Goal: Communication & Community: Answer question/provide support

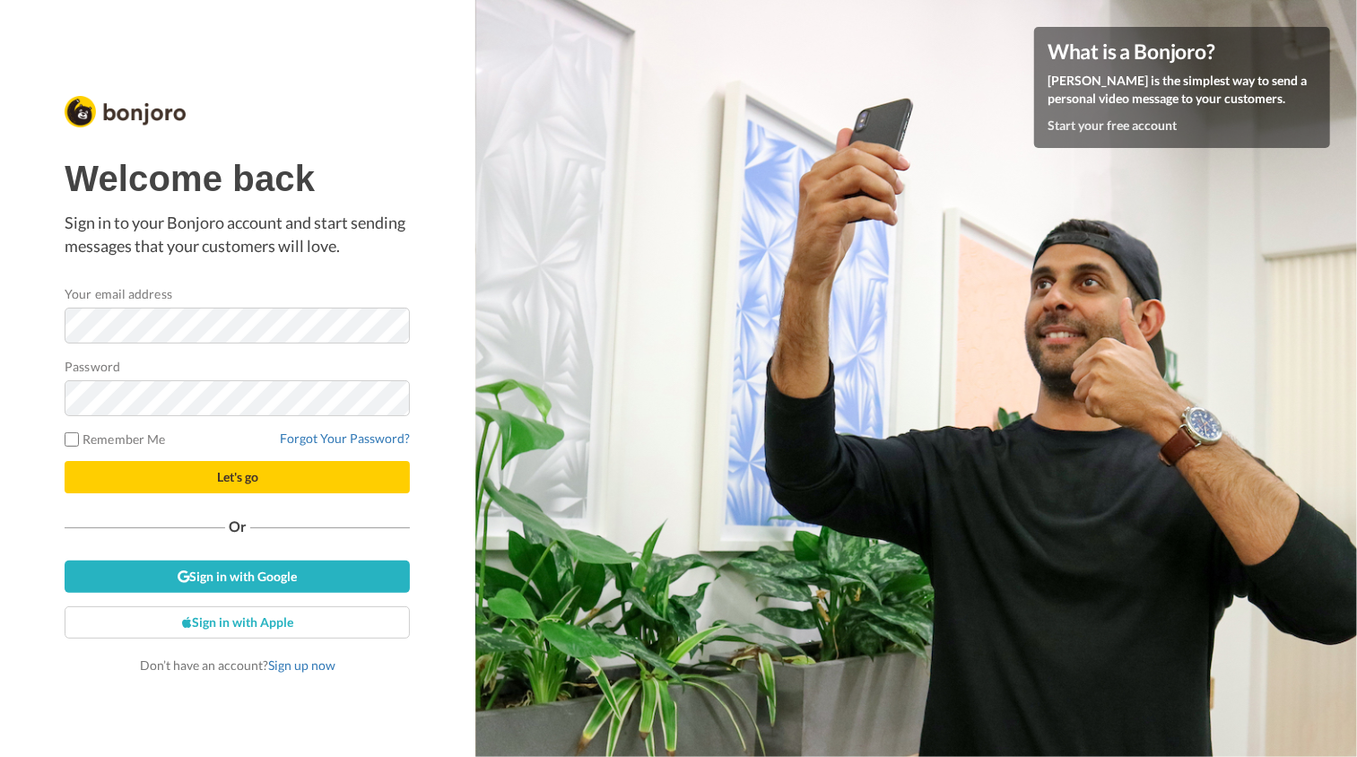
click at [390, 322] on keeper-lock "Open Keeper Popup" at bounding box center [389, 327] width 22 height 22
click at [394, 327] on keeper-lock "Open Keeper Popup" at bounding box center [389, 327] width 22 height 22
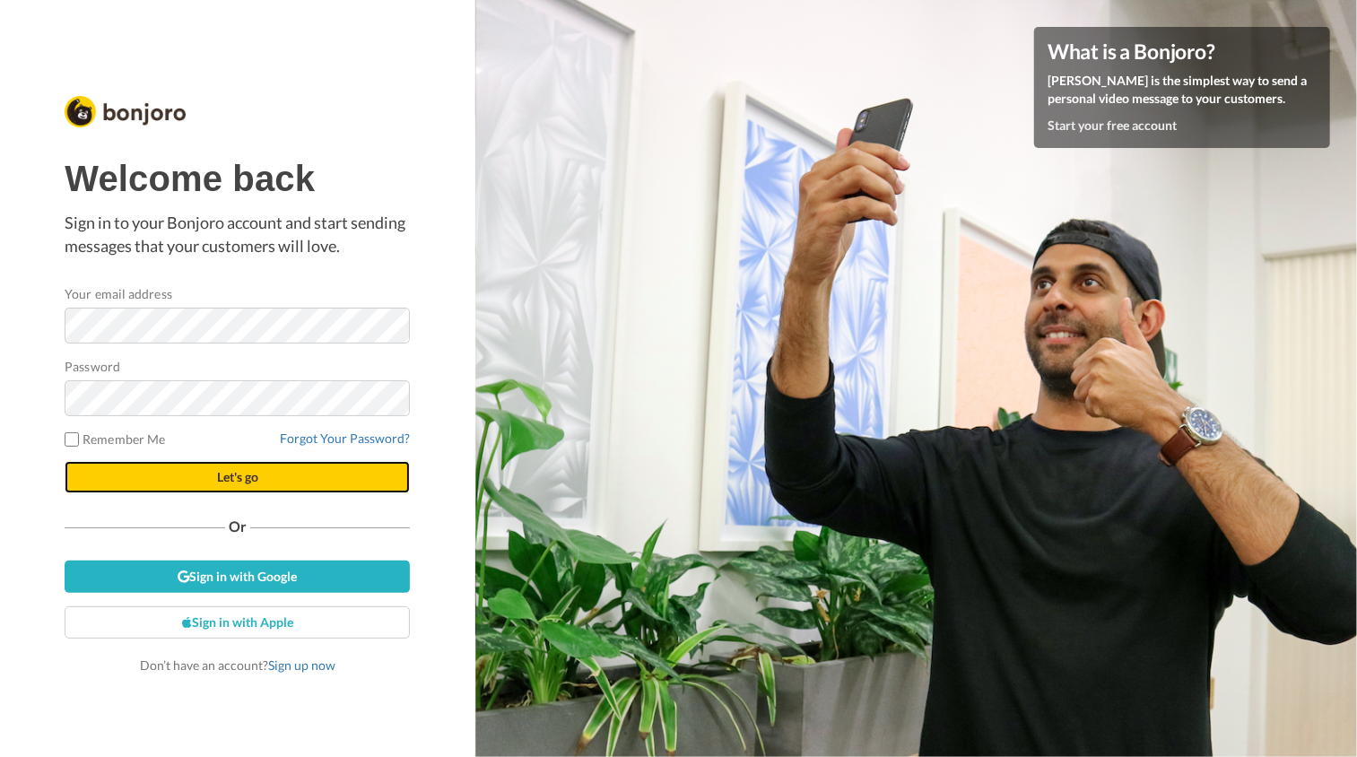
click at [316, 487] on button "Let's go" at bounding box center [237, 477] width 345 height 32
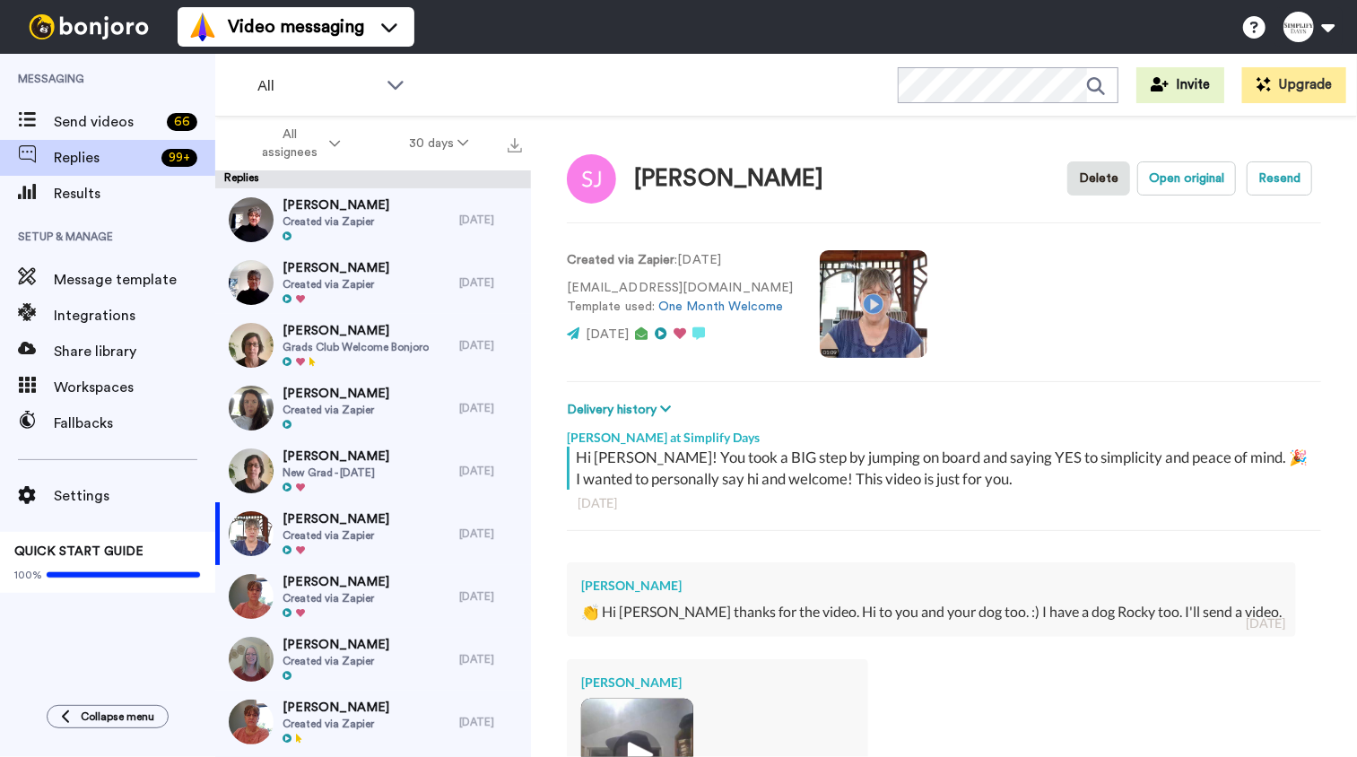
type textarea "x"
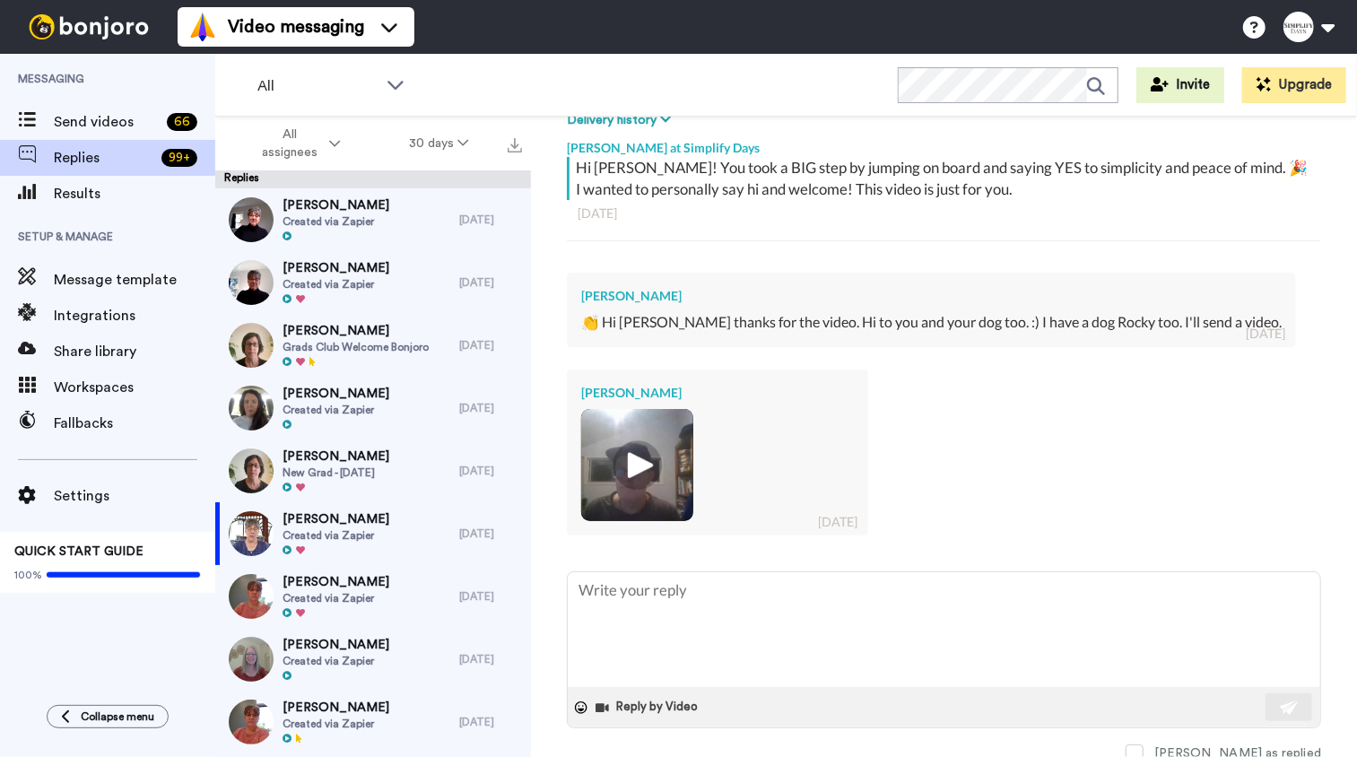
scroll to position [292, 0]
click at [634, 475] on img at bounding box center [637, 463] width 49 height 49
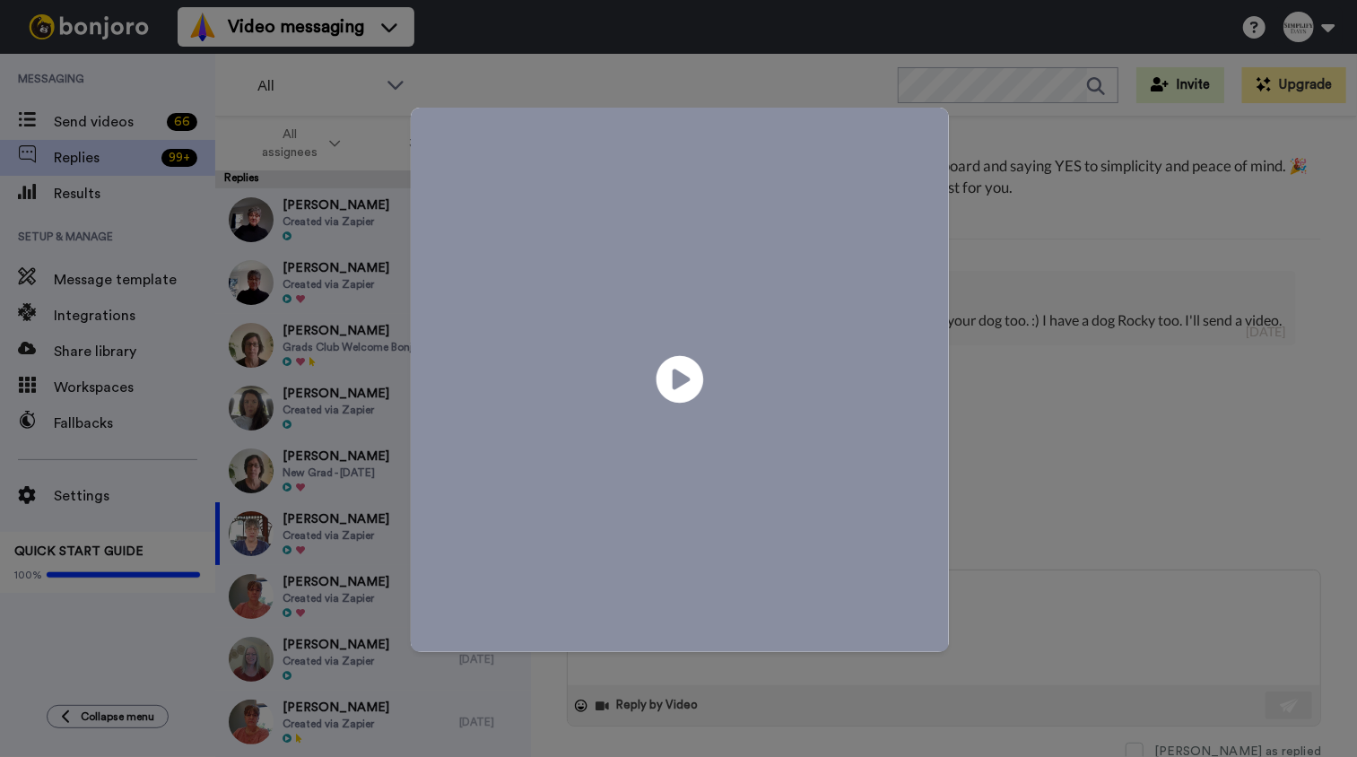
click at [687, 368] on icon at bounding box center [680, 380] width 48 height 48
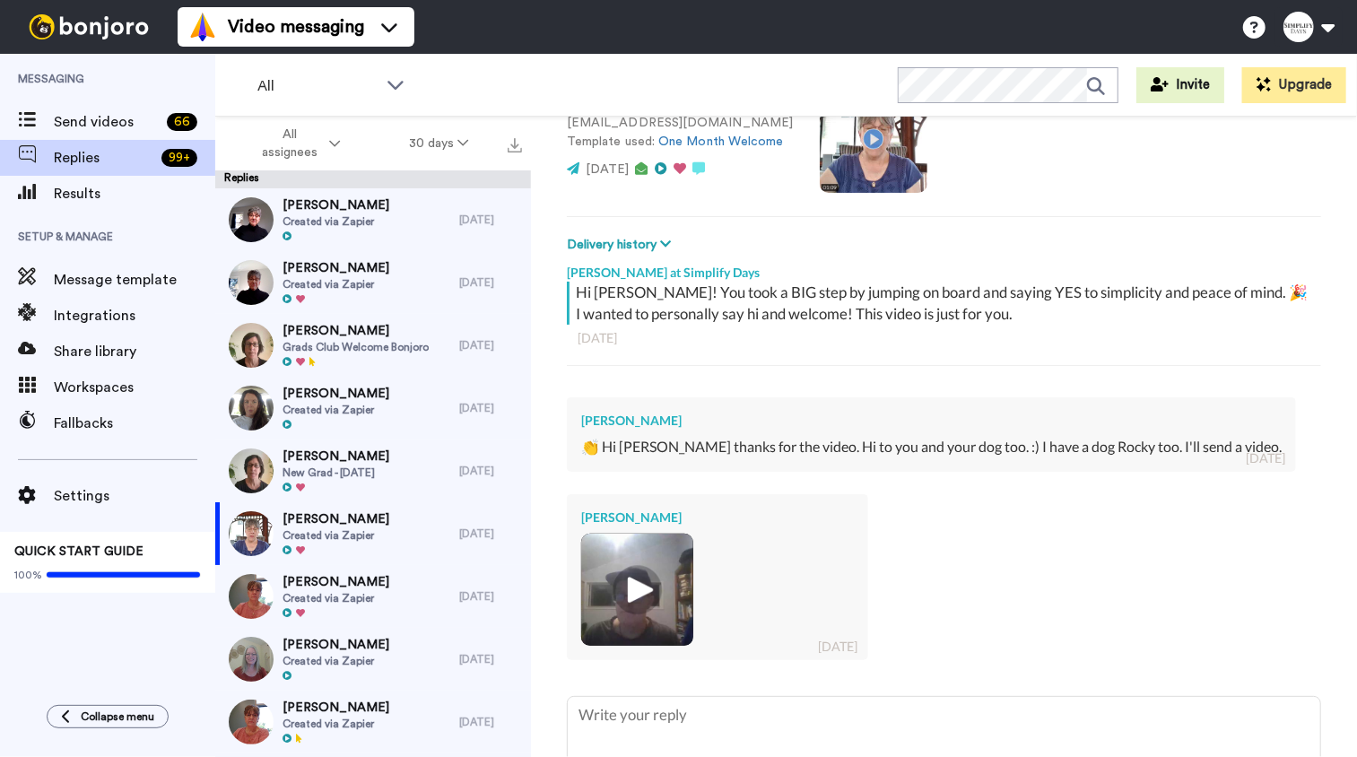
scroll to position [179, 0]
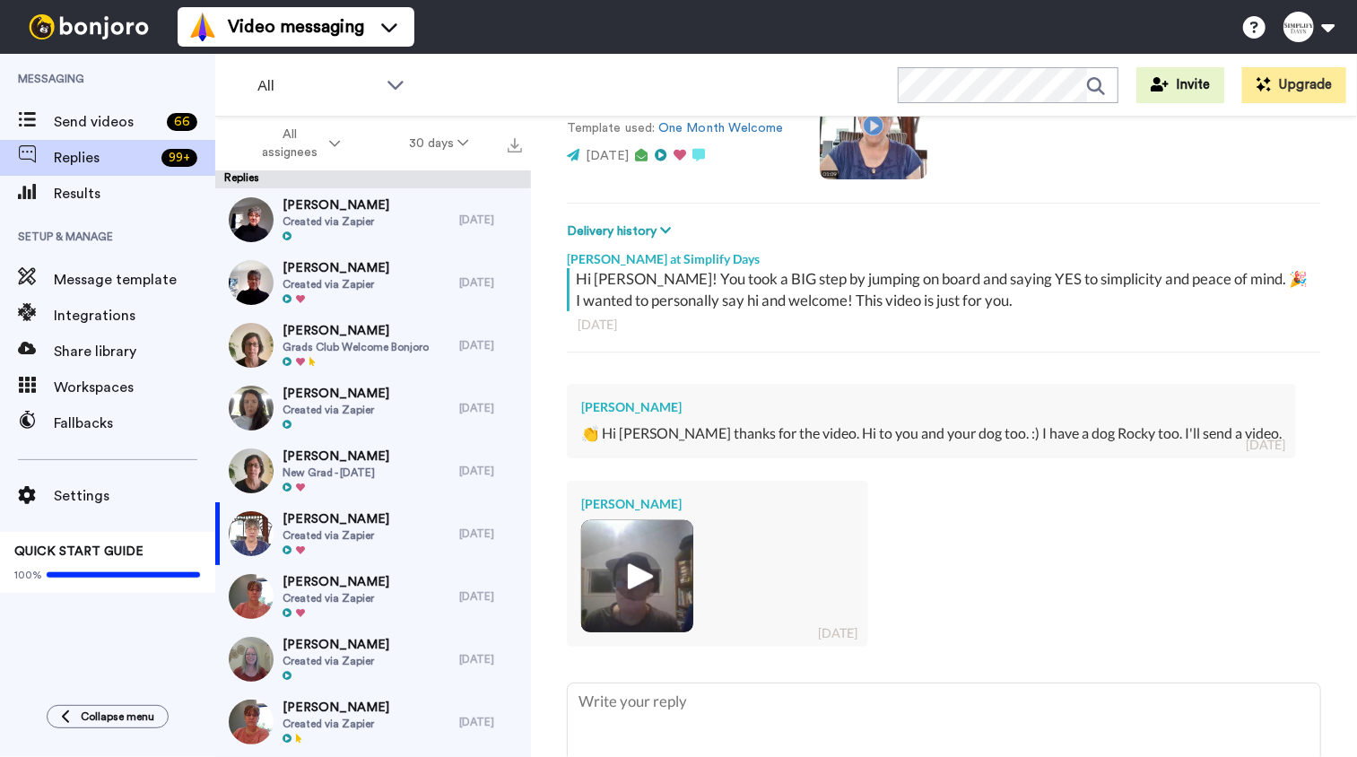
click at [649, 574] on img at bounding box center [637, 576] width 49 height 49
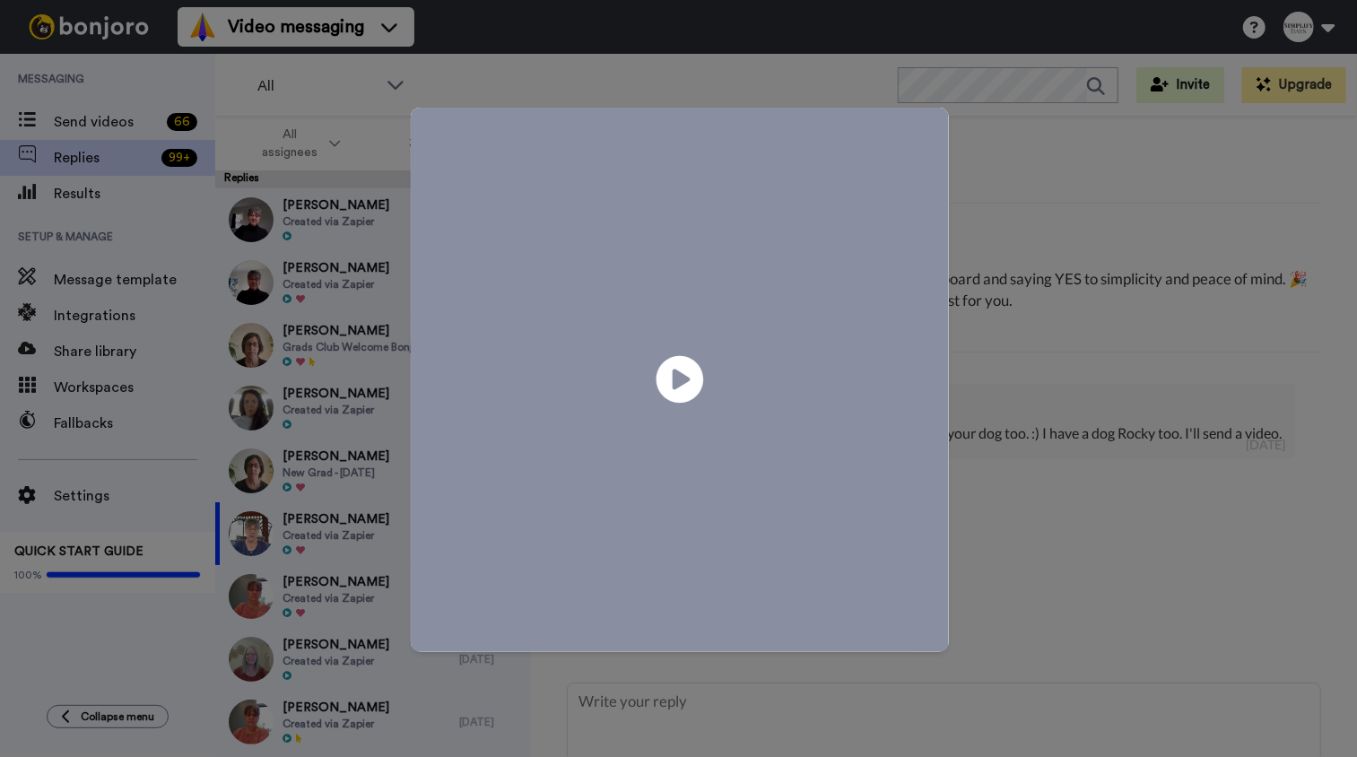
click at [680, 387] on icon at bounding box center [680, 380] width 48 height 48
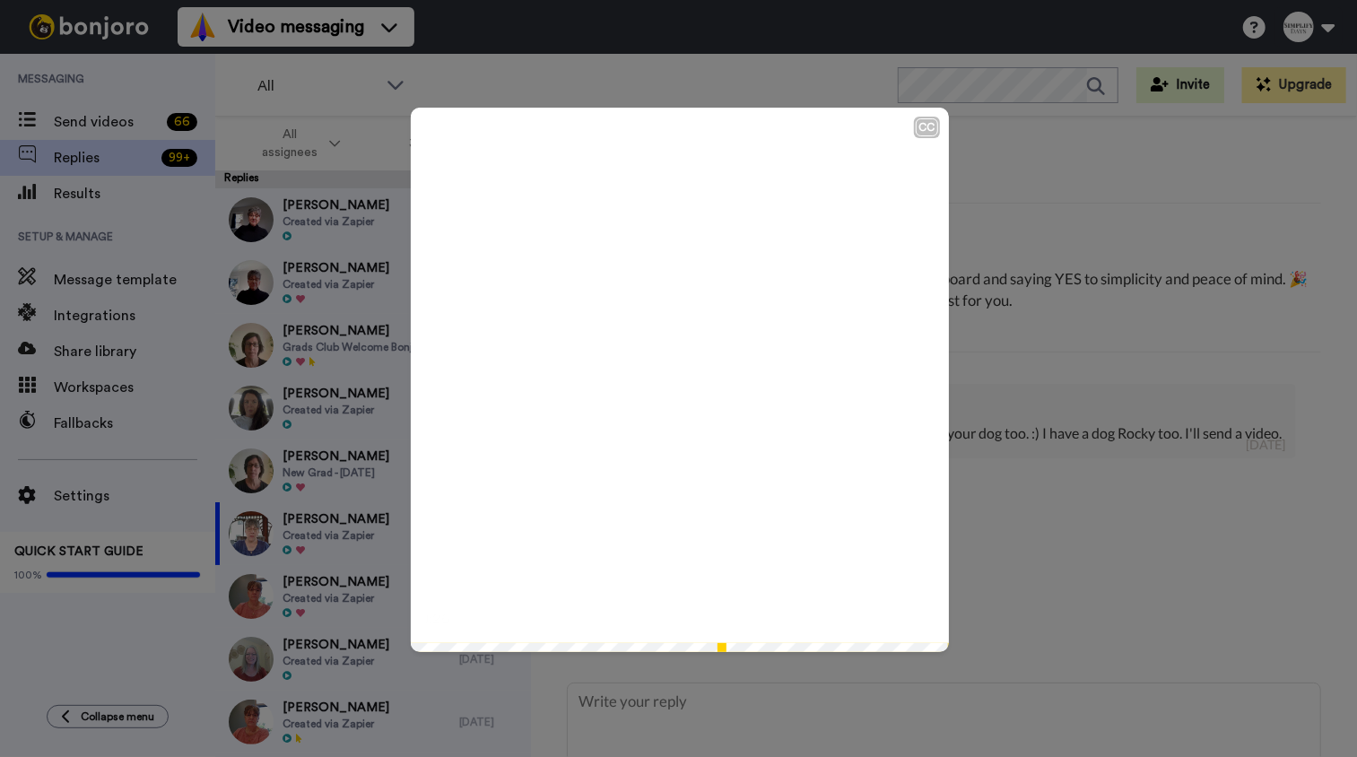
click at [1261, 565] on div "CC Play/Pause 1:26 / 1:26" at bounding box center [678, 378] width 1357 height 757
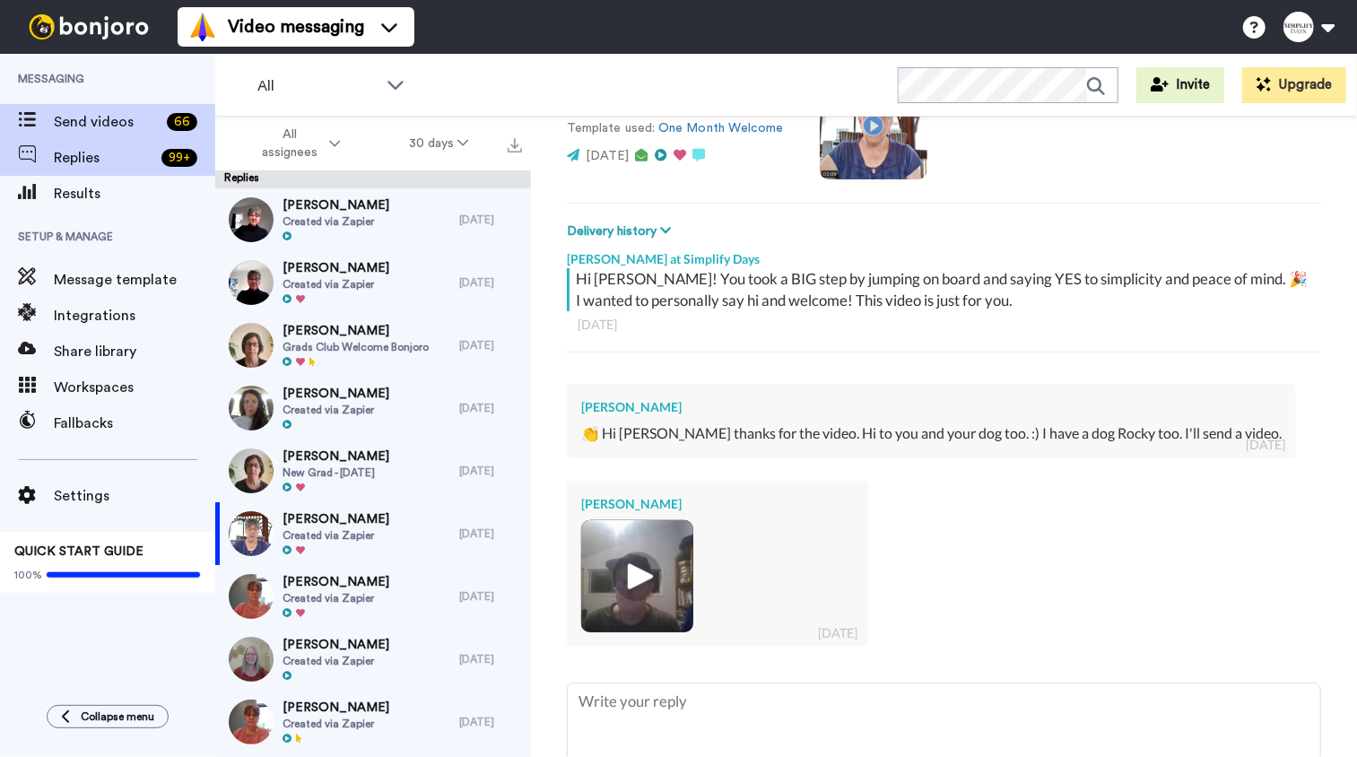
type textarea "x"
click at [71, 123] on span "Send videos" at bounding box center [107, 122] width 106 height 22
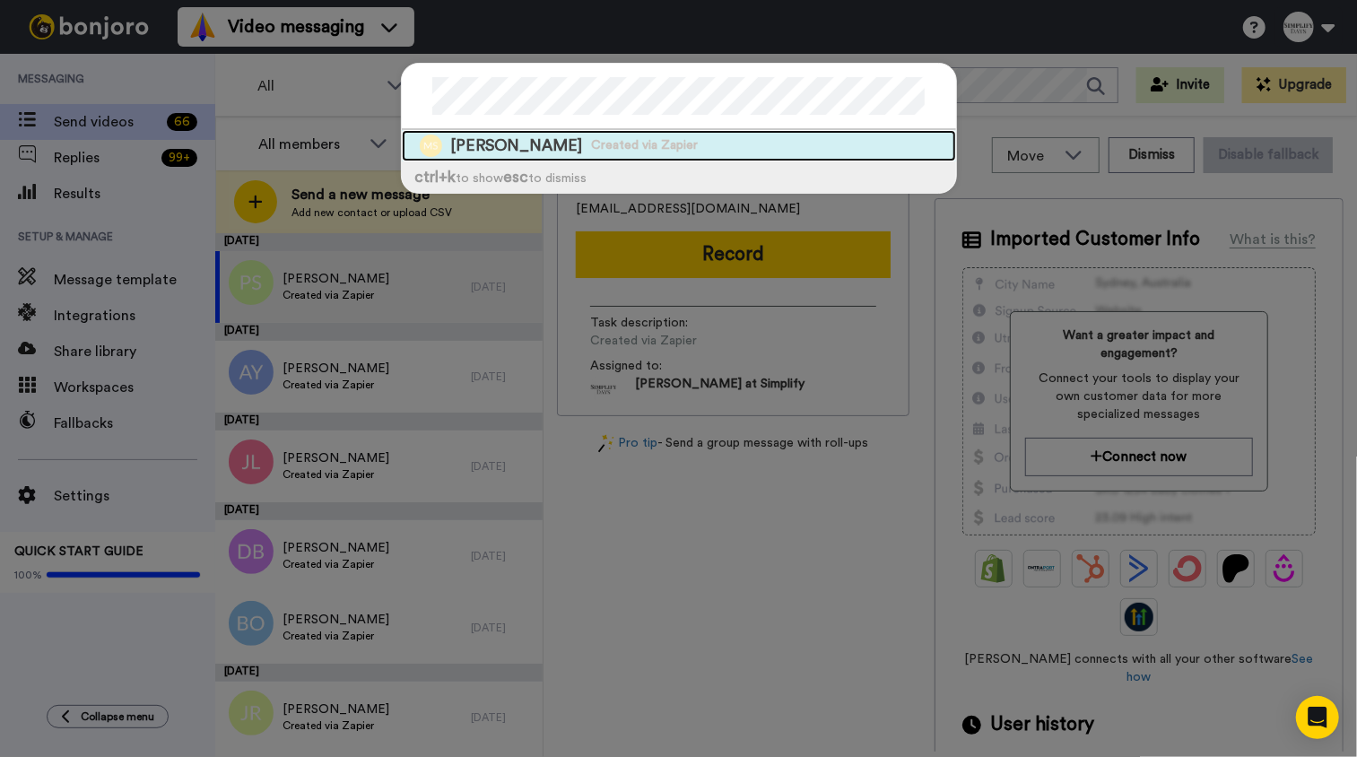
click at [663, 137] on div "[PERSON_NAME] Created via Zapier" at bounding box center [679, 145] width 554 height 31
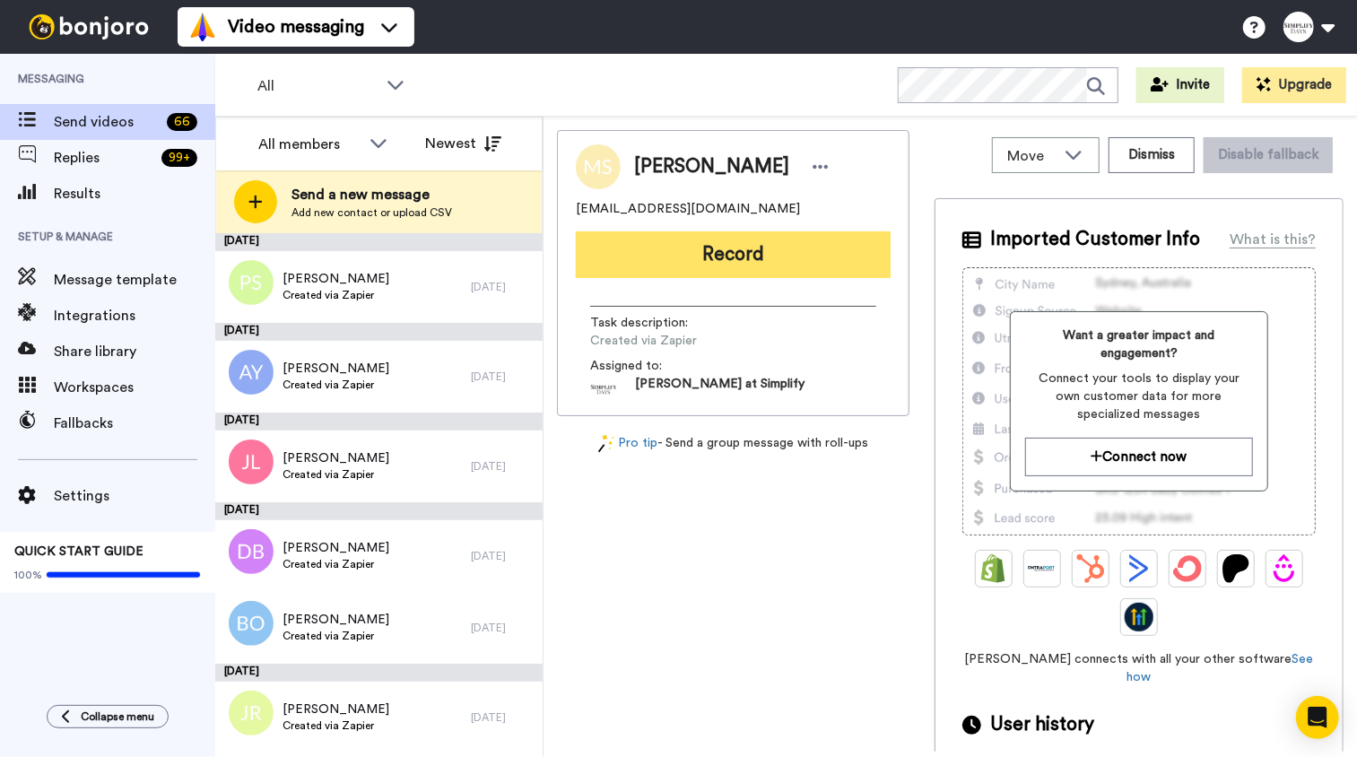
click at [788, 253] on button "Record" at bounding box center [733, 254] width 315 height 47
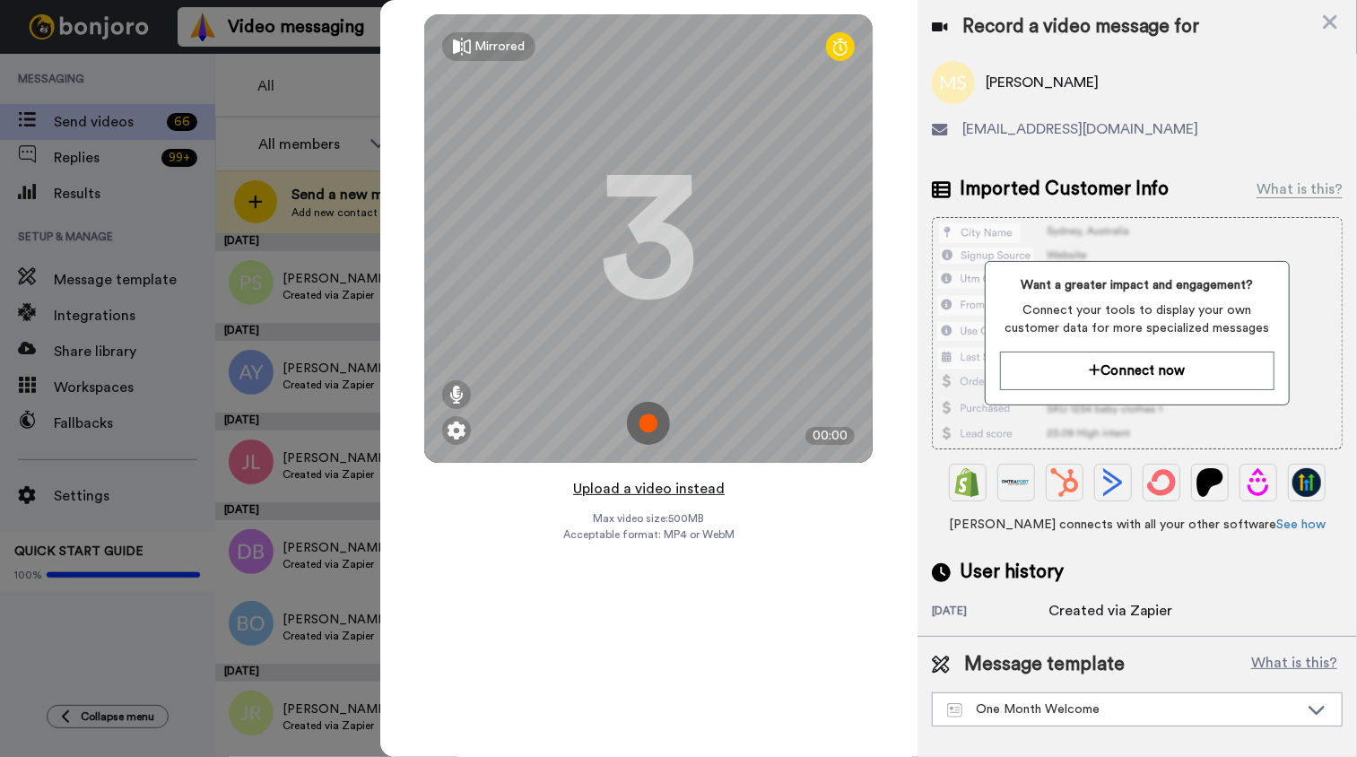
click at [647, 494] on button "Upload a video instead" at bounding box center [649, 488] width 162 height 23
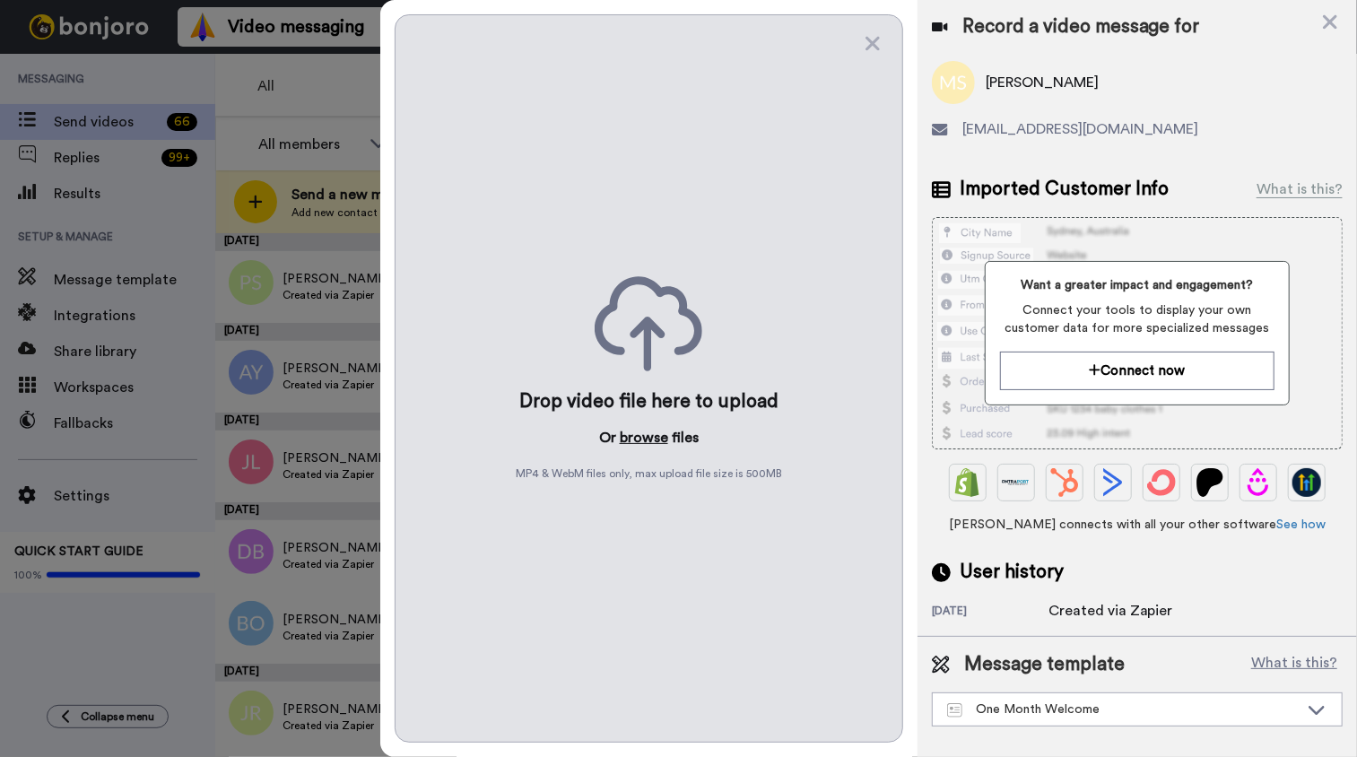
click at [652, 437] on button "browse" at bounding box center [644, 438] width 48 height 22
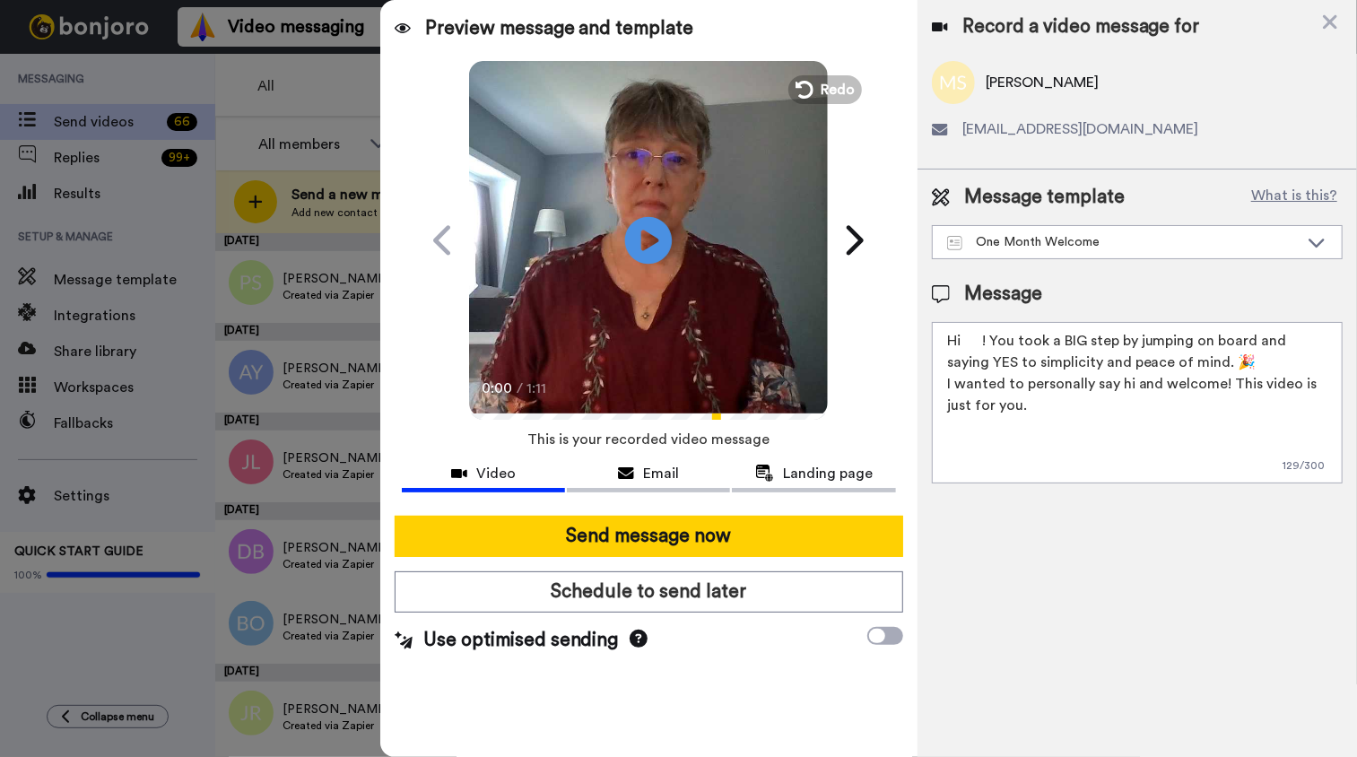
click at [641, 233] on icon at bounding box center [649, 240] width 48 height 48
drag, startPoint x: 964, startPoint y: 341, endPoint x: 981, endPoint y: 363, distance: 28.2
click at [965, 343] on textarea "Hi ! You took a BIG step by jumping on board and saying YES to simplicity and p…" at bounding box center [1137, 402] width 411 height 161
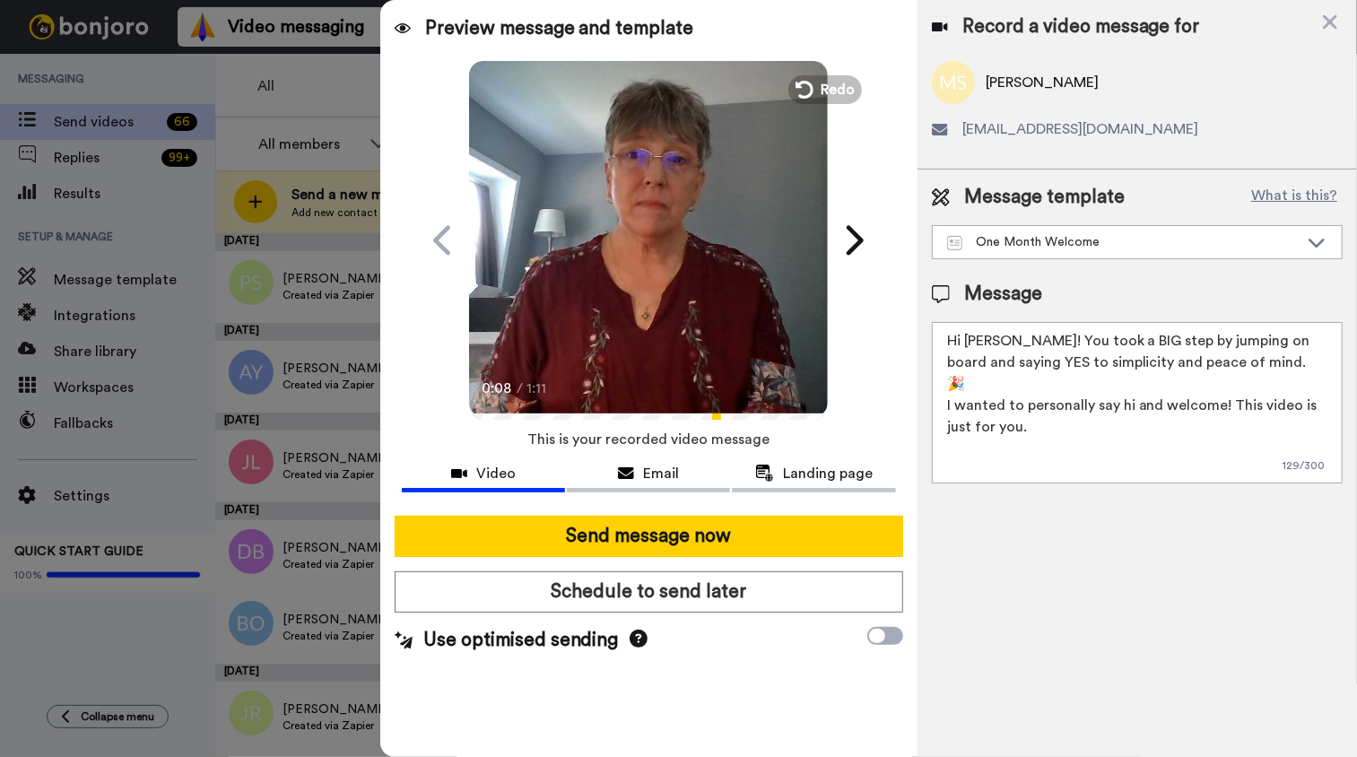
type textarea "Hi Mehar! You took a BIG step by jumping on board and saying YES to simplicity …"
click at [647, 336] on video at bounding box center [648, 237] width 359 height 359
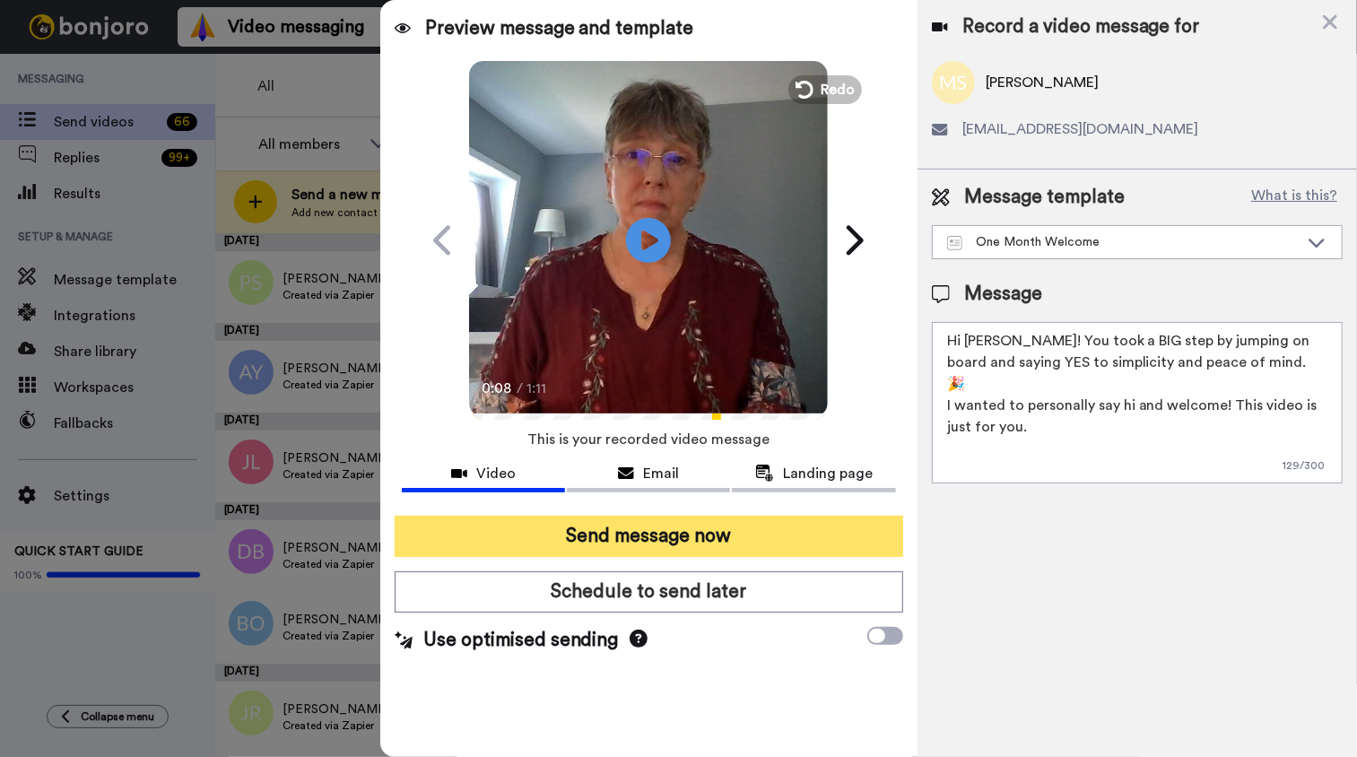
click at [678, 540] on button "Send message now" at bounding box center [649, 536] width 509 height 41
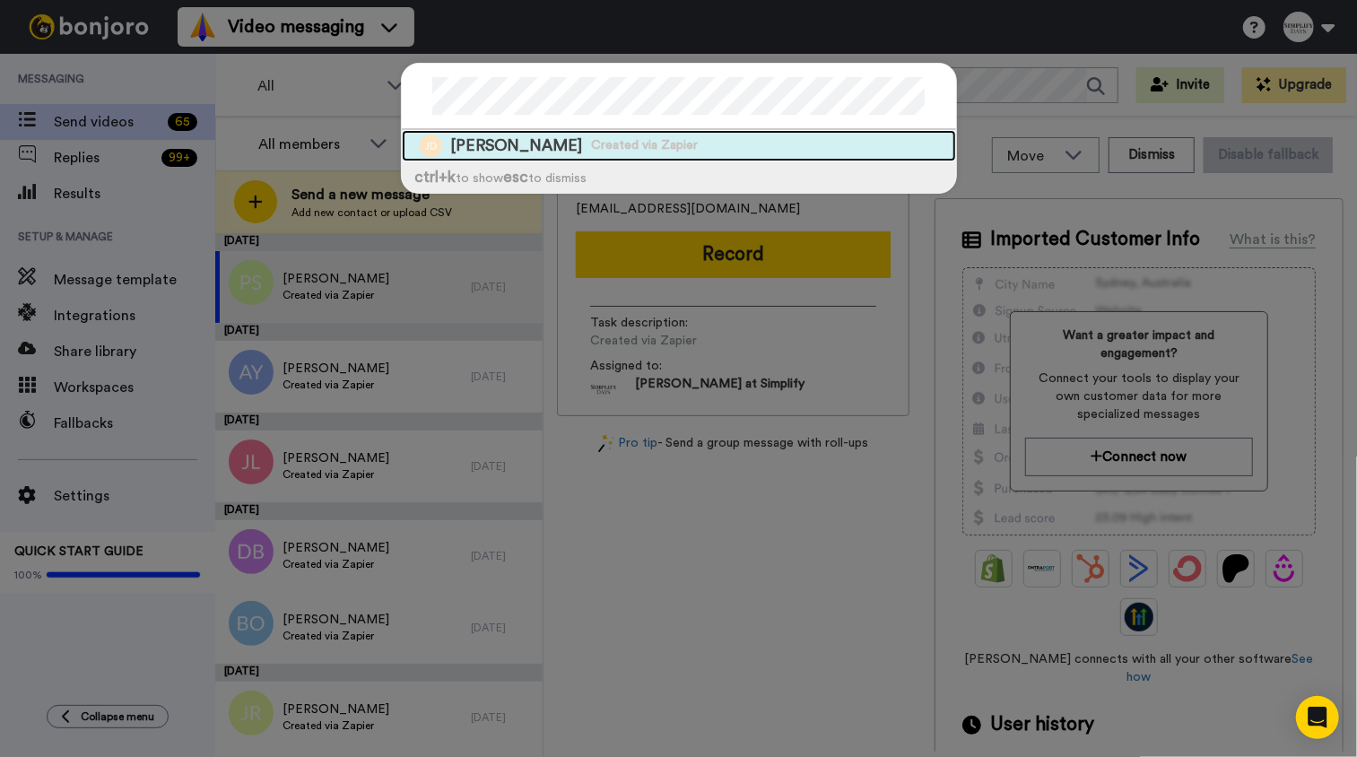
click at [606, 144] on span "Created via Zapier" at bounding box center [645, 145] width 107 height 18
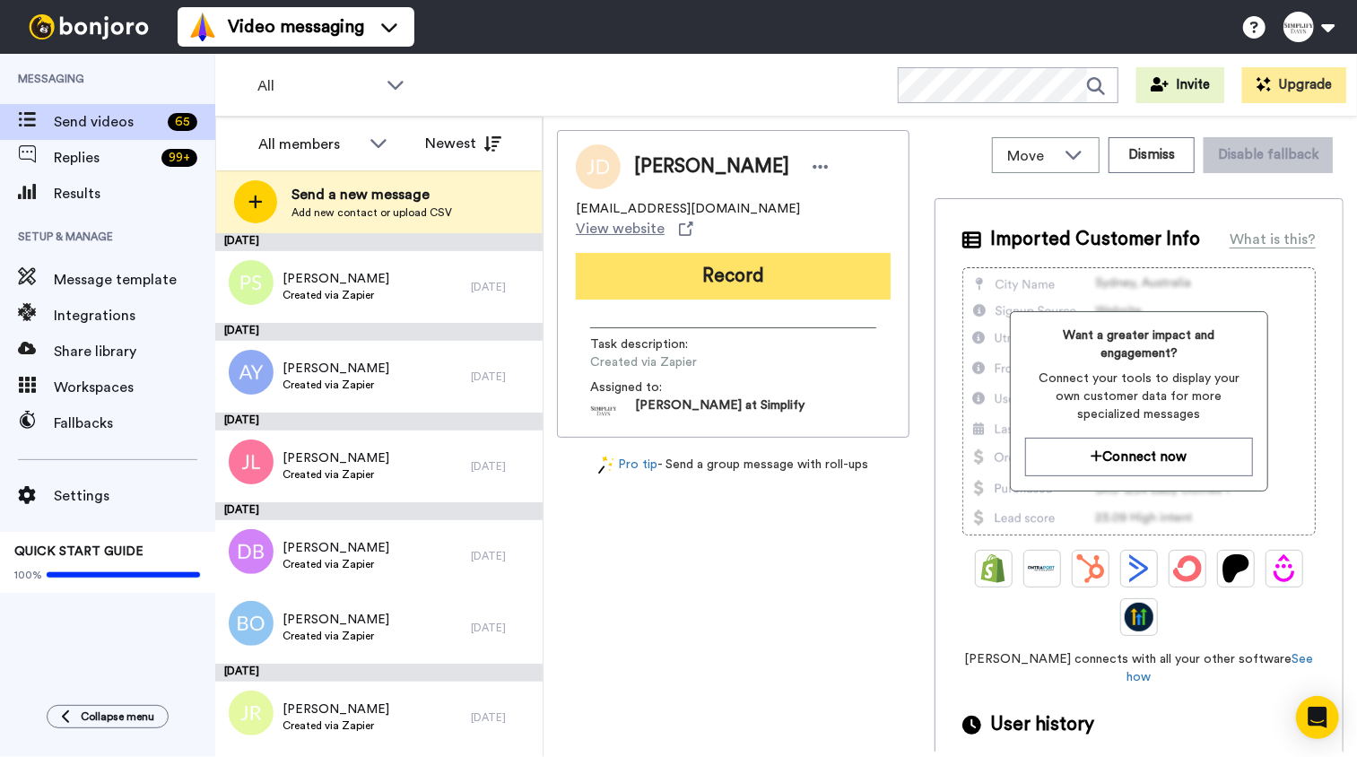
click at [723, 261] on button "Record" at bounding box center [733, 276] width 315 height 47
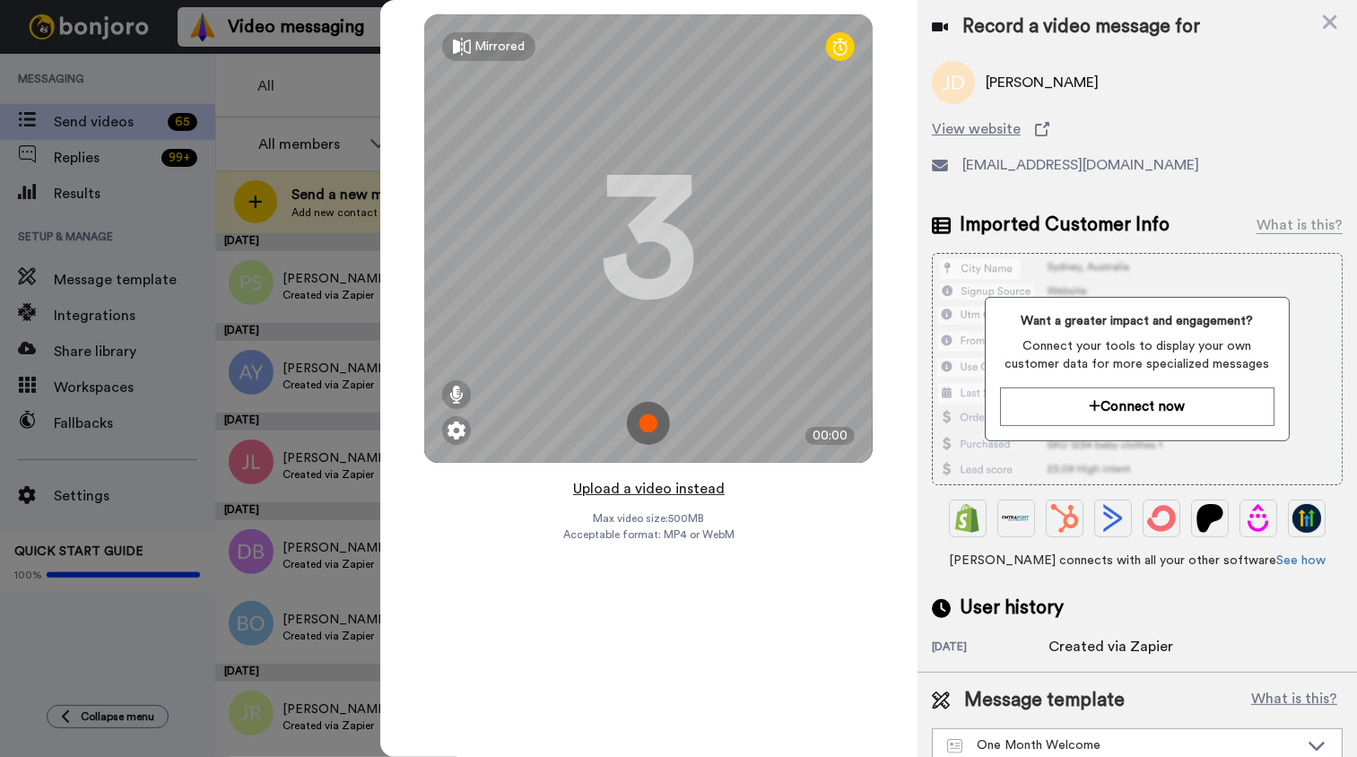
click at [683, 490] on button "Upload a video instead" at bounding box center [649, 488] width 162 height 23
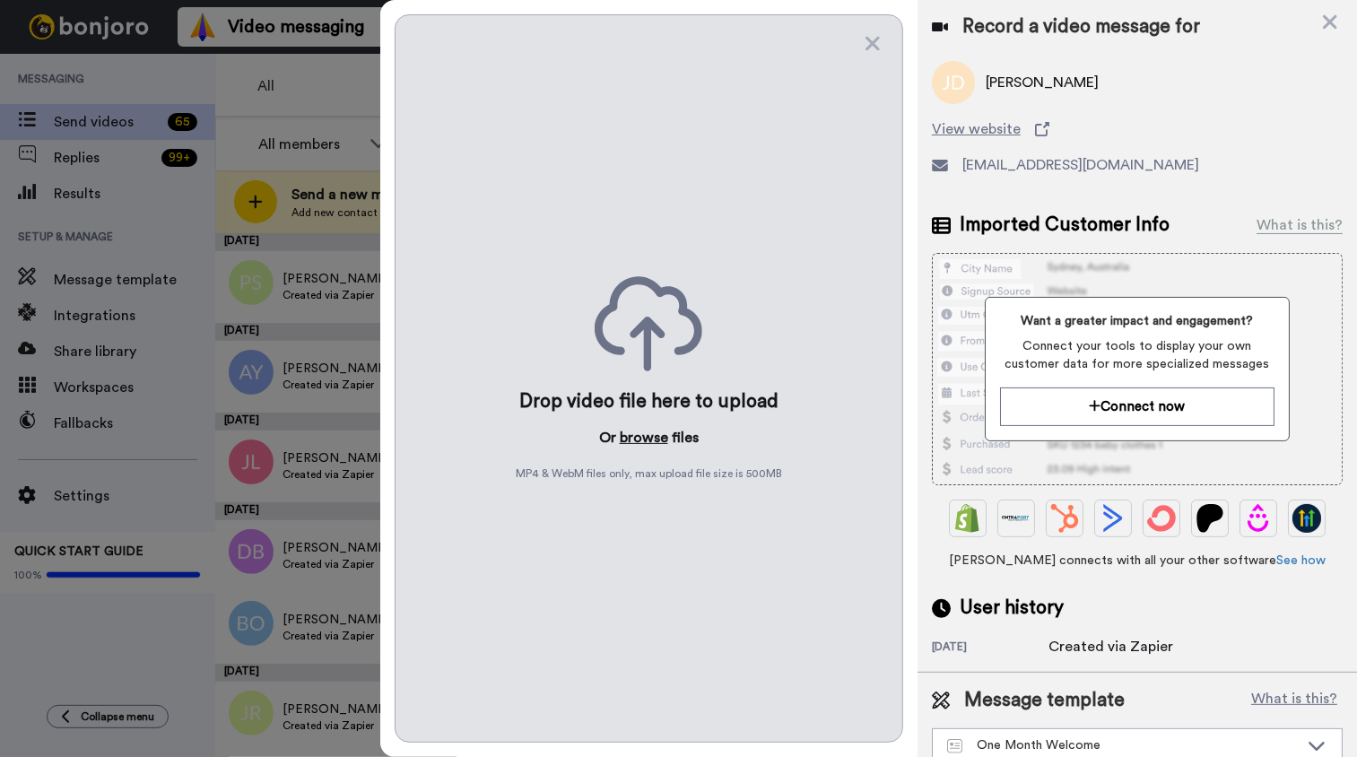
click at [649, 433] on button "browse" at bounding box center [644, 438] width 48 height 22
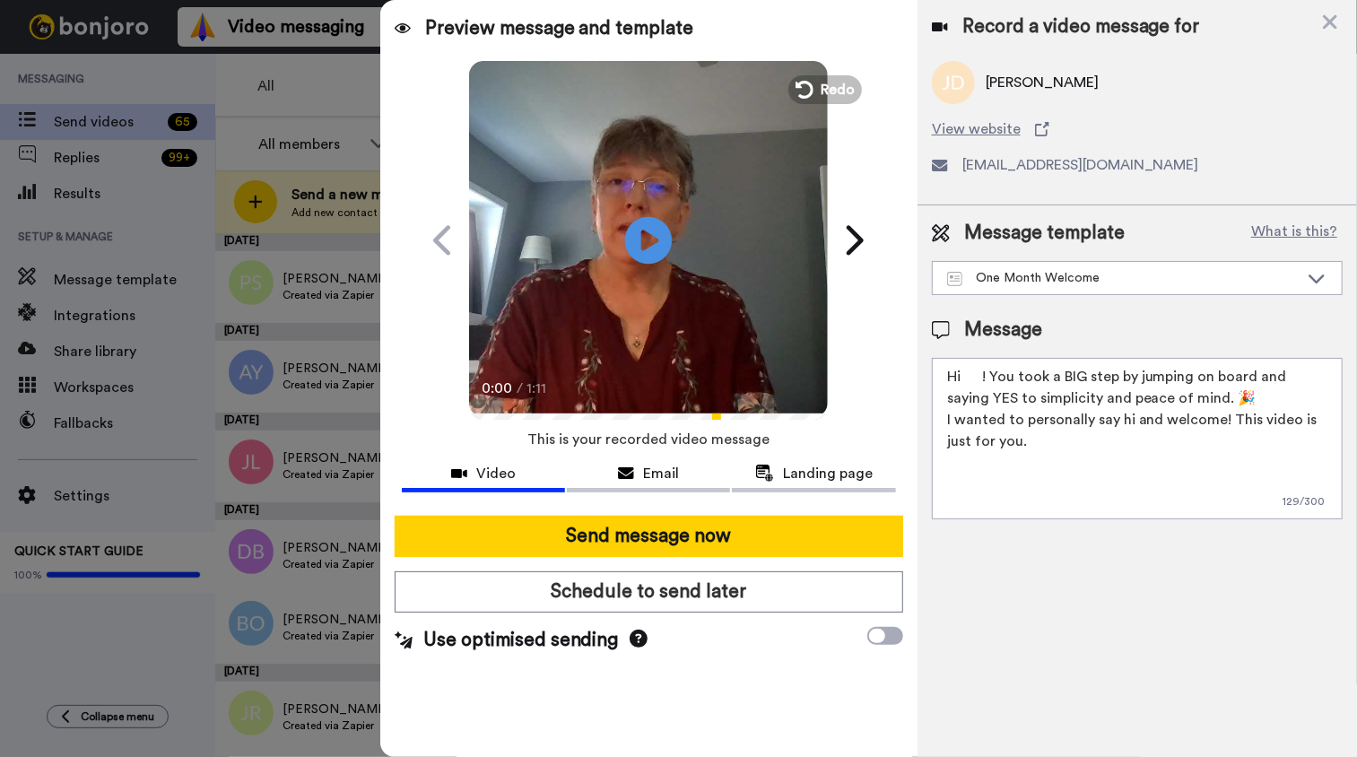
click at [645, 235] on icon "Play/Pause" at bounding box center [649, 239] width 48 height 85
click at [969, 377] on textarea "Hi ! You took a BIG step by jumping on board and saying YES to simplicity and p…" at bounding box center [1137, 438] width 411 height 161
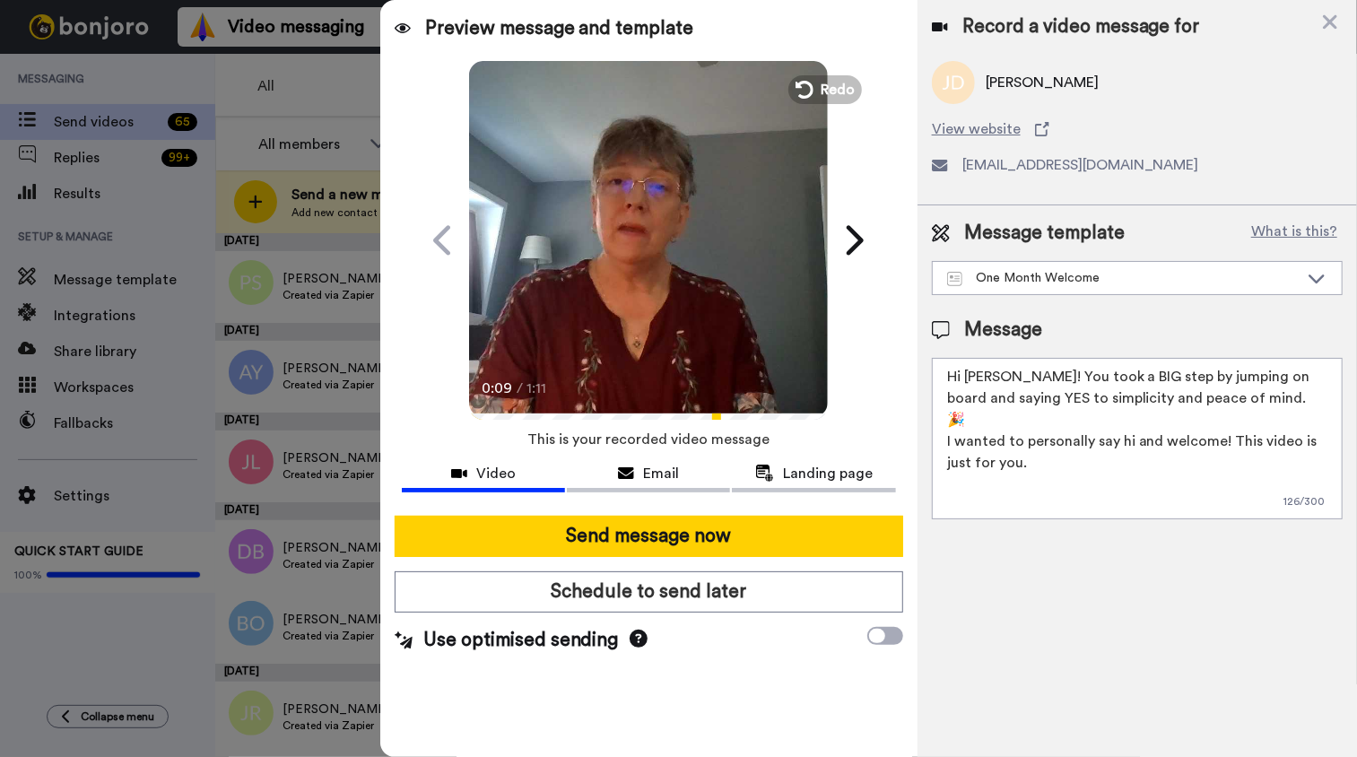
type textarea "Hi Jocelyne! You took a BIG step by jumping on board and saying YES to simplici…"
click at [677, 379] on div "0:09 / 1:11" at bounding box center [648, 395] width 359 height 38
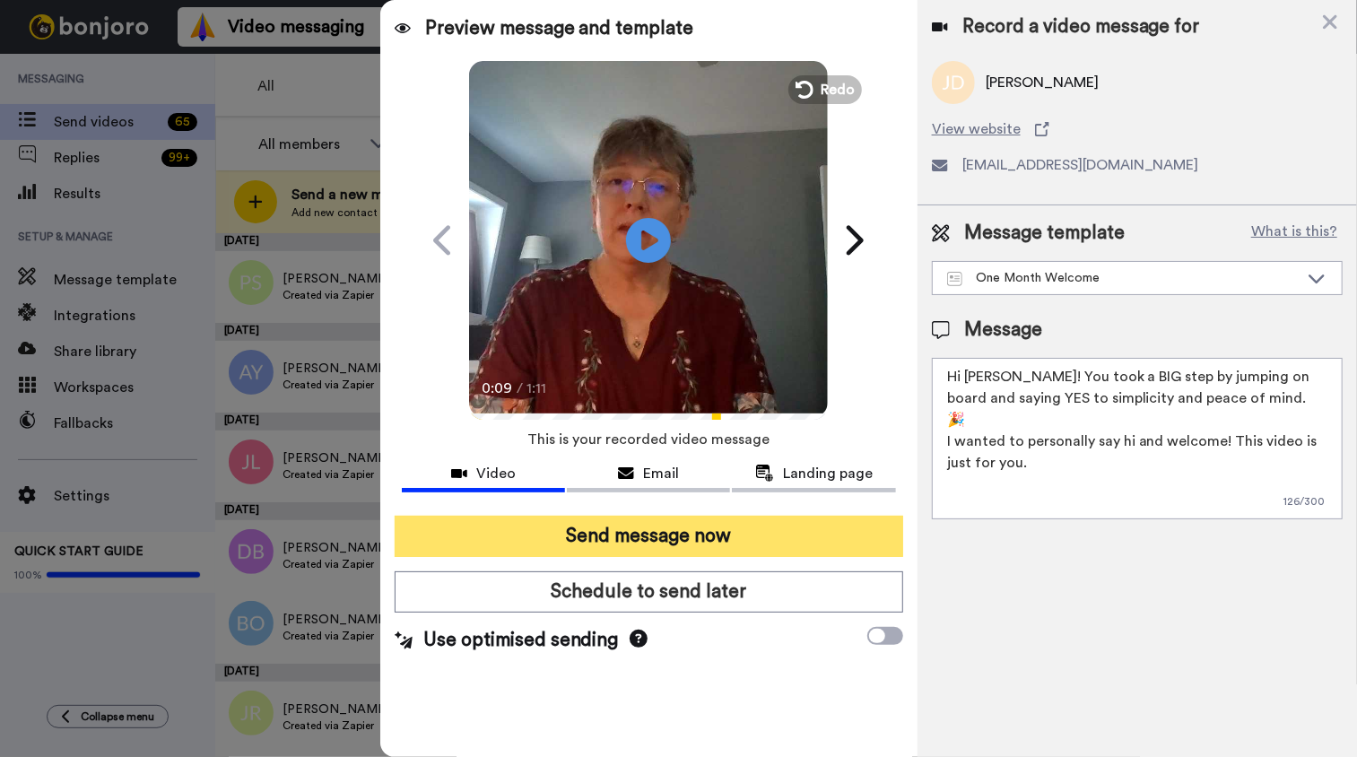
click at [726, 540] on button "Send message now" at bounding box center [649, 536] width 509 height 41
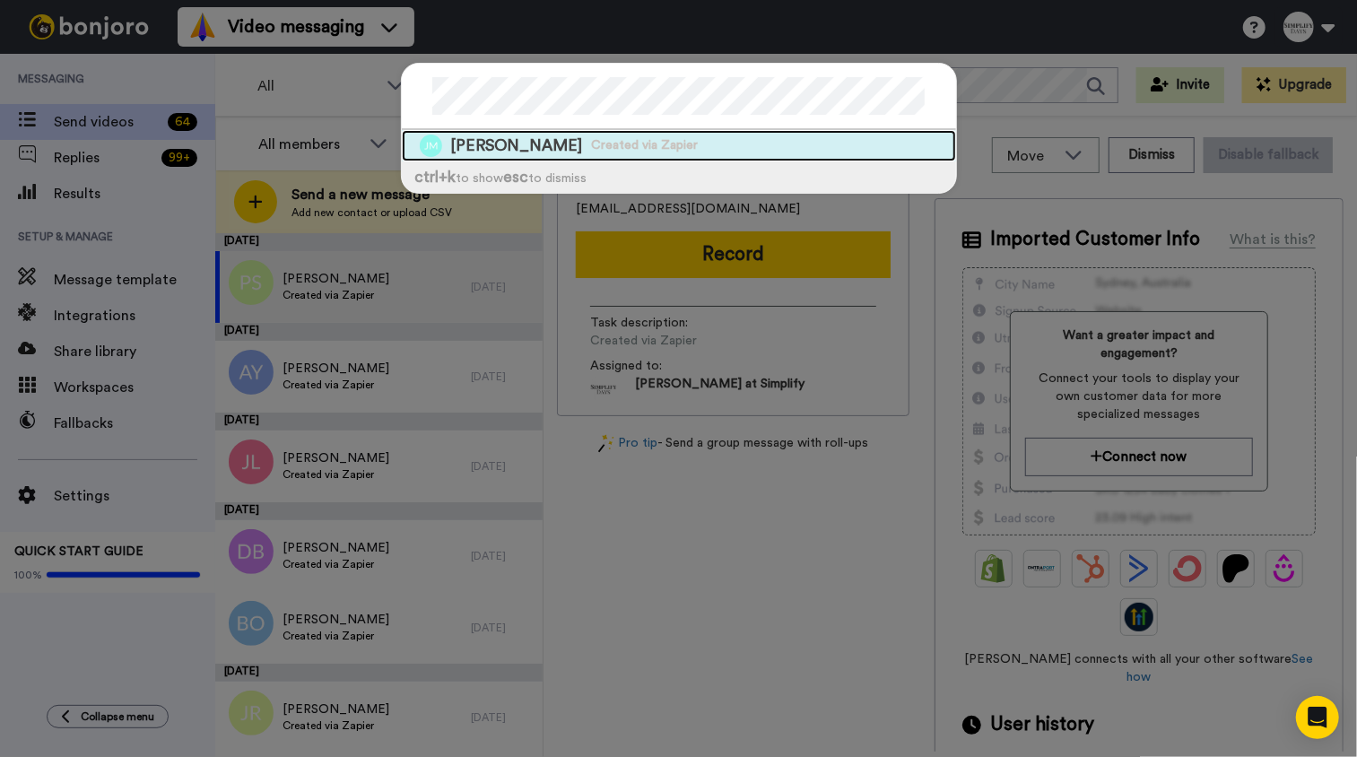
click at [619, 152] on div "Joy M Created via Zapier" at bounding box center [679, 145] width 554 height 31
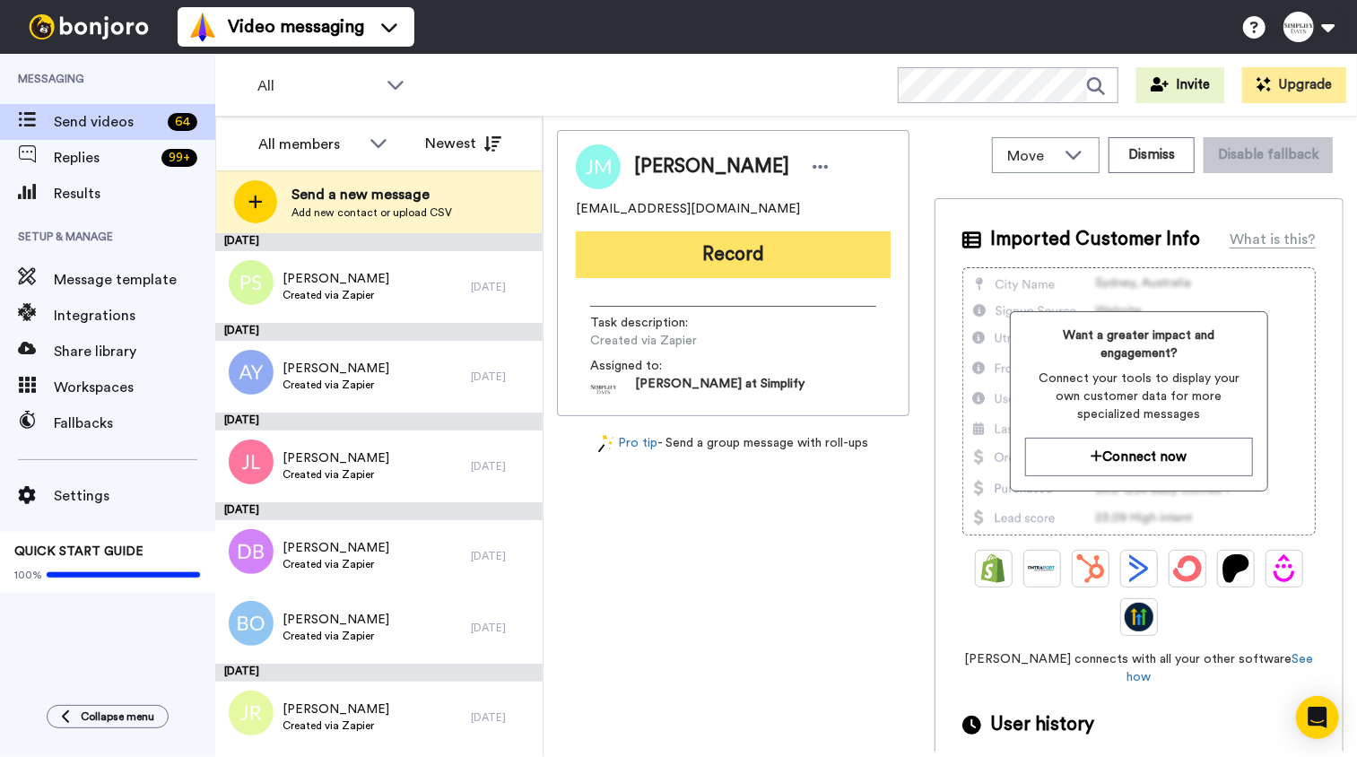
click at [800, 266] on button "Record" at bounding box center [733, 254] width 315 height 47
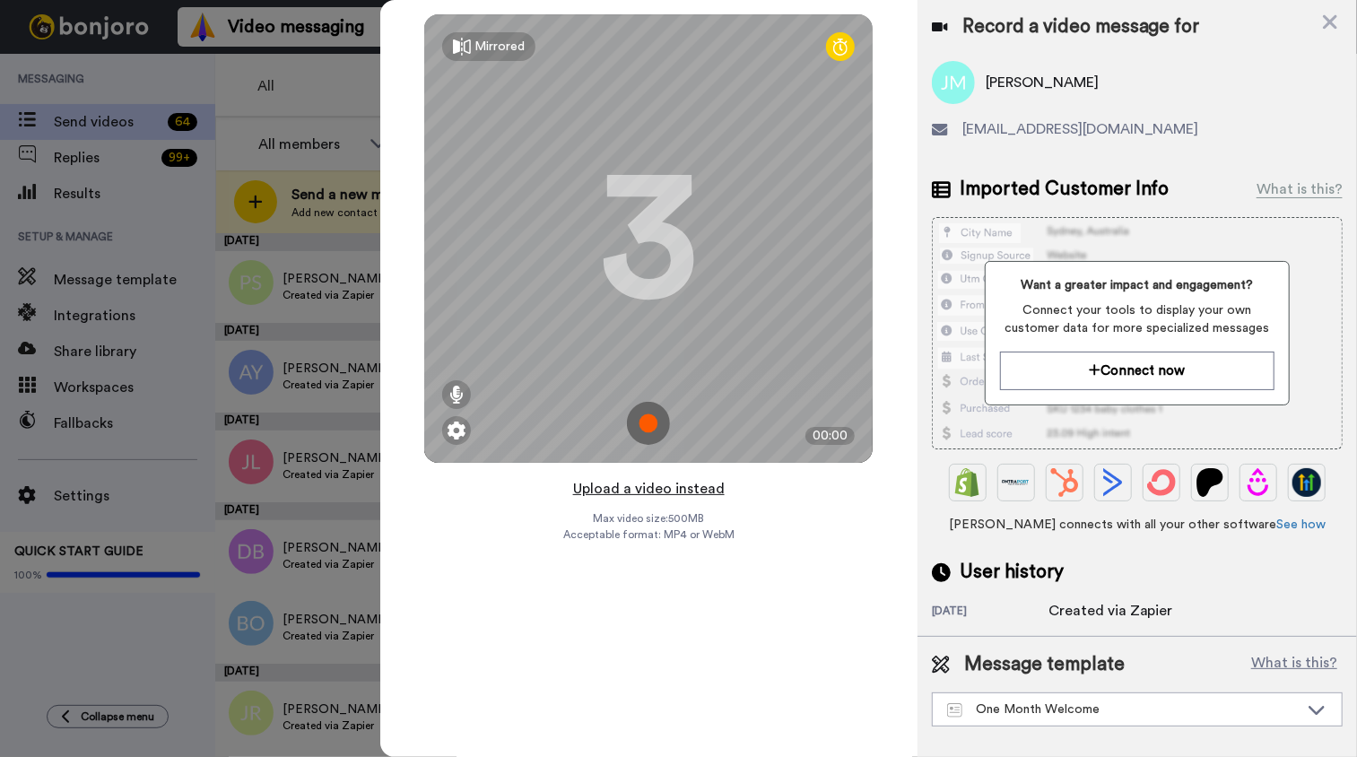
click at [683, 486] on button "Upload a video instead" at bounding box center [649, 488] width 162 height 23
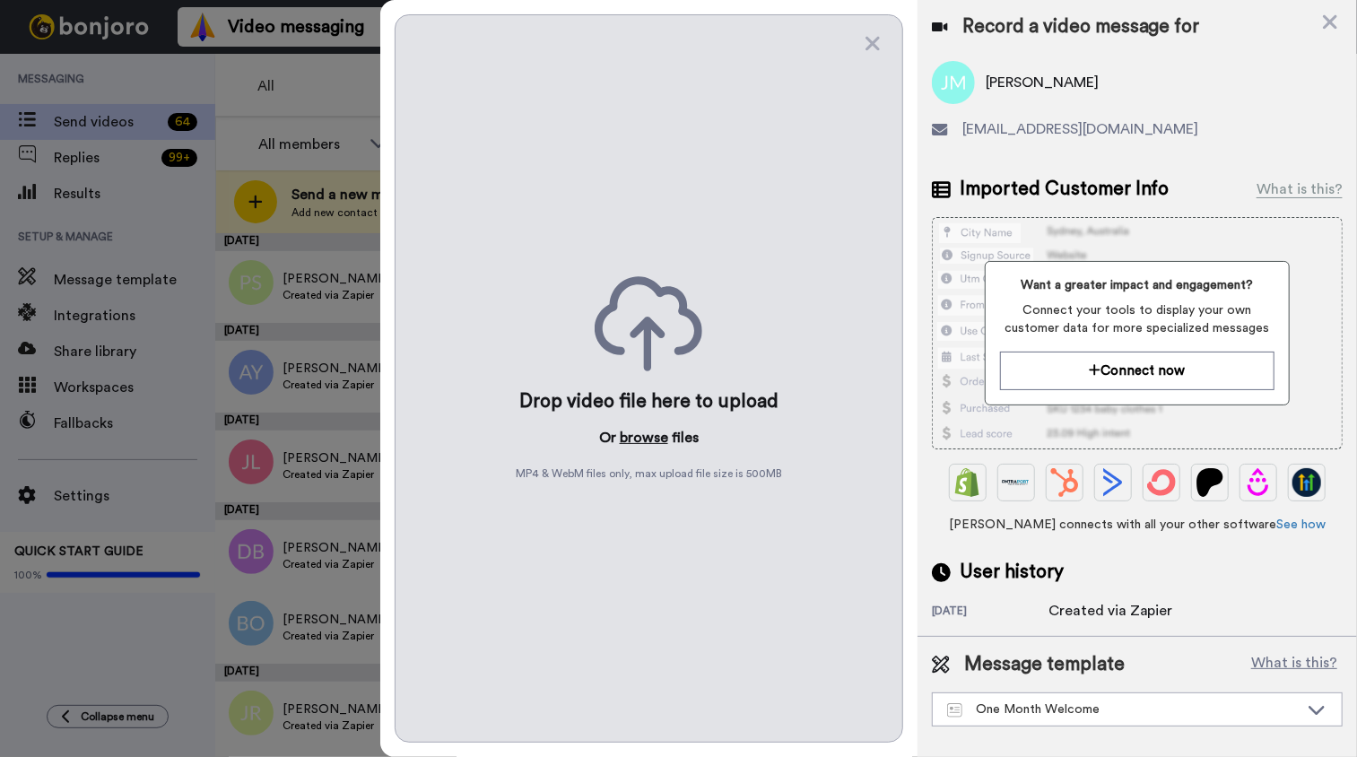
click at [650, 440] on button "browse" at bounding box center [644, 438] width 48 height 22
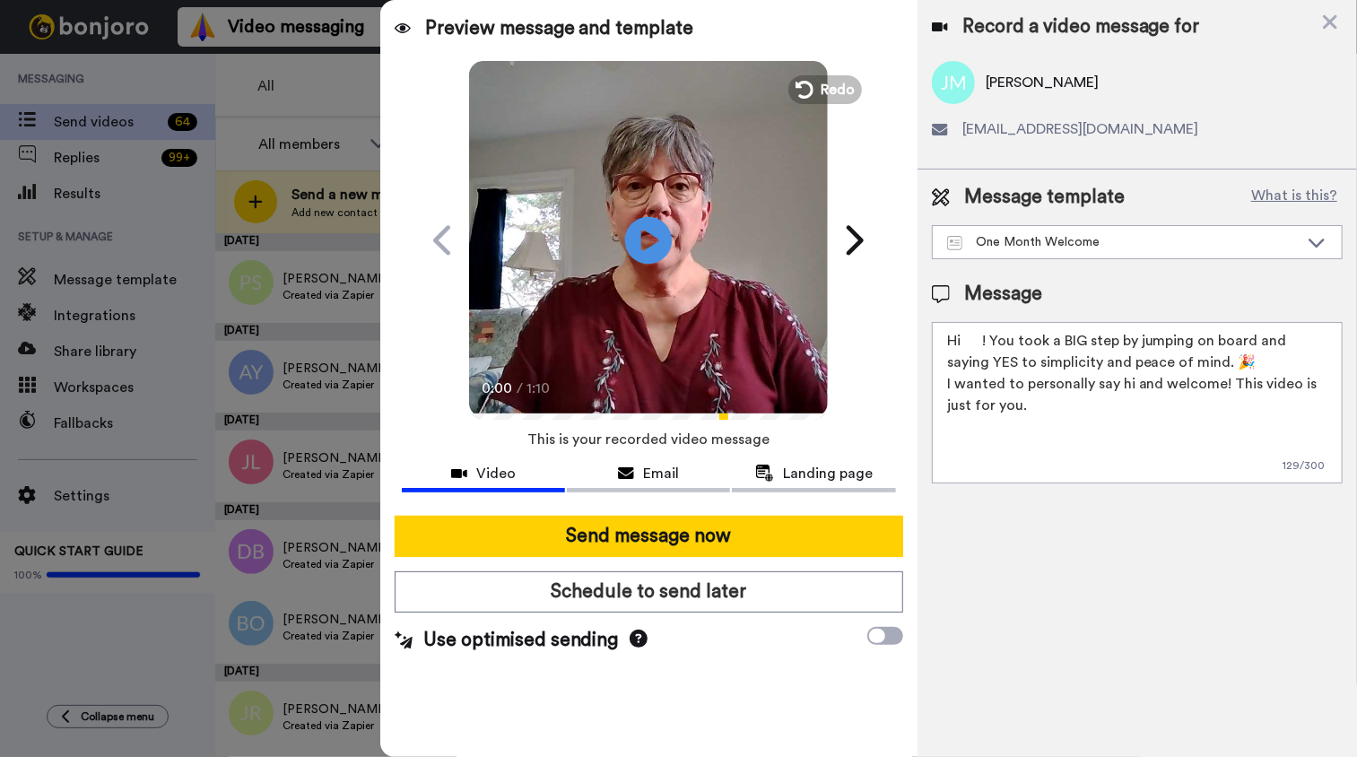
click at [663, 242] on icon at bounding box center [649, 240] width 48 height 48
click at [963, 336] on textarea "Hi ! You took a BIG step by jumping on board and saying YES to simplicity and p…" at bounding box center [1137, 402] width 411 height 161
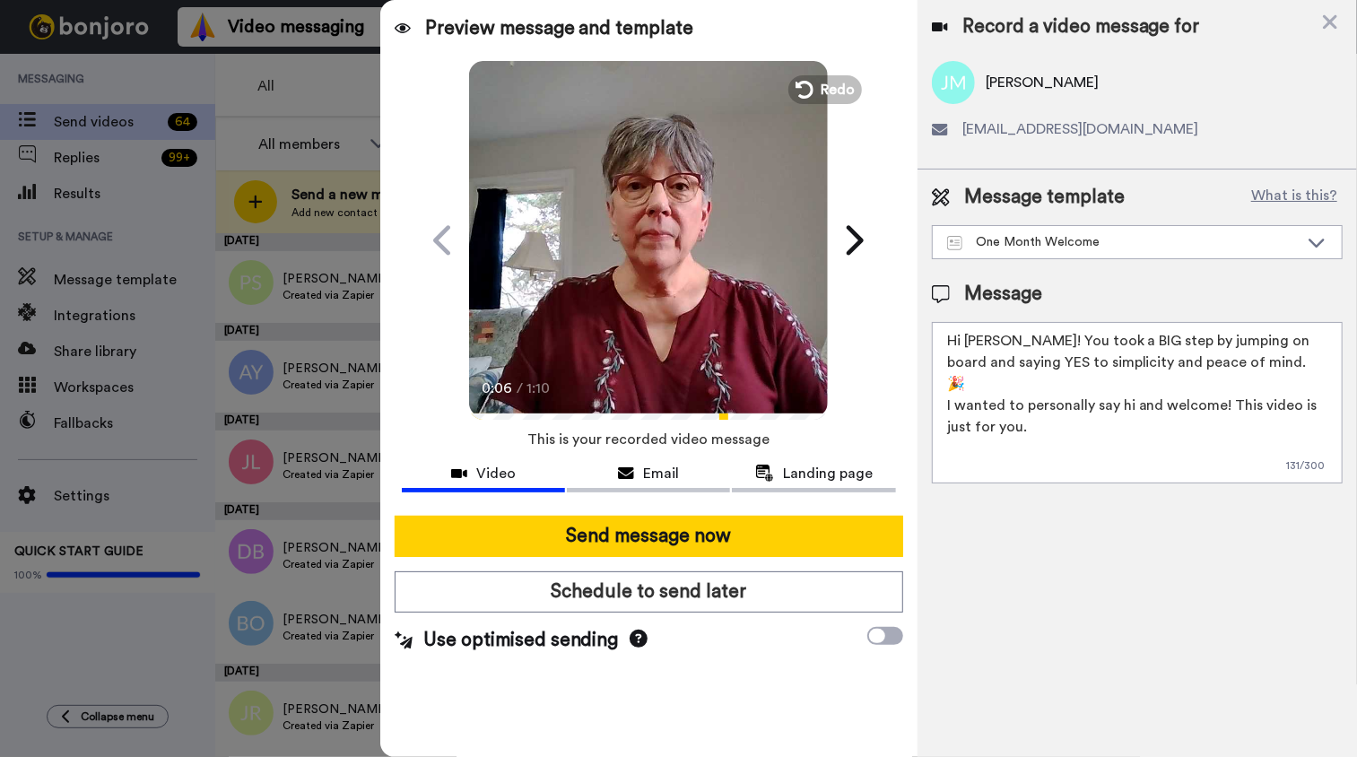
type textarea "Hi Joy! You took a BIG step by jumping on board and saying YES to simplicity an…"
click at [772, 321] on video at bounding box center [648, 237] width 359 height 359
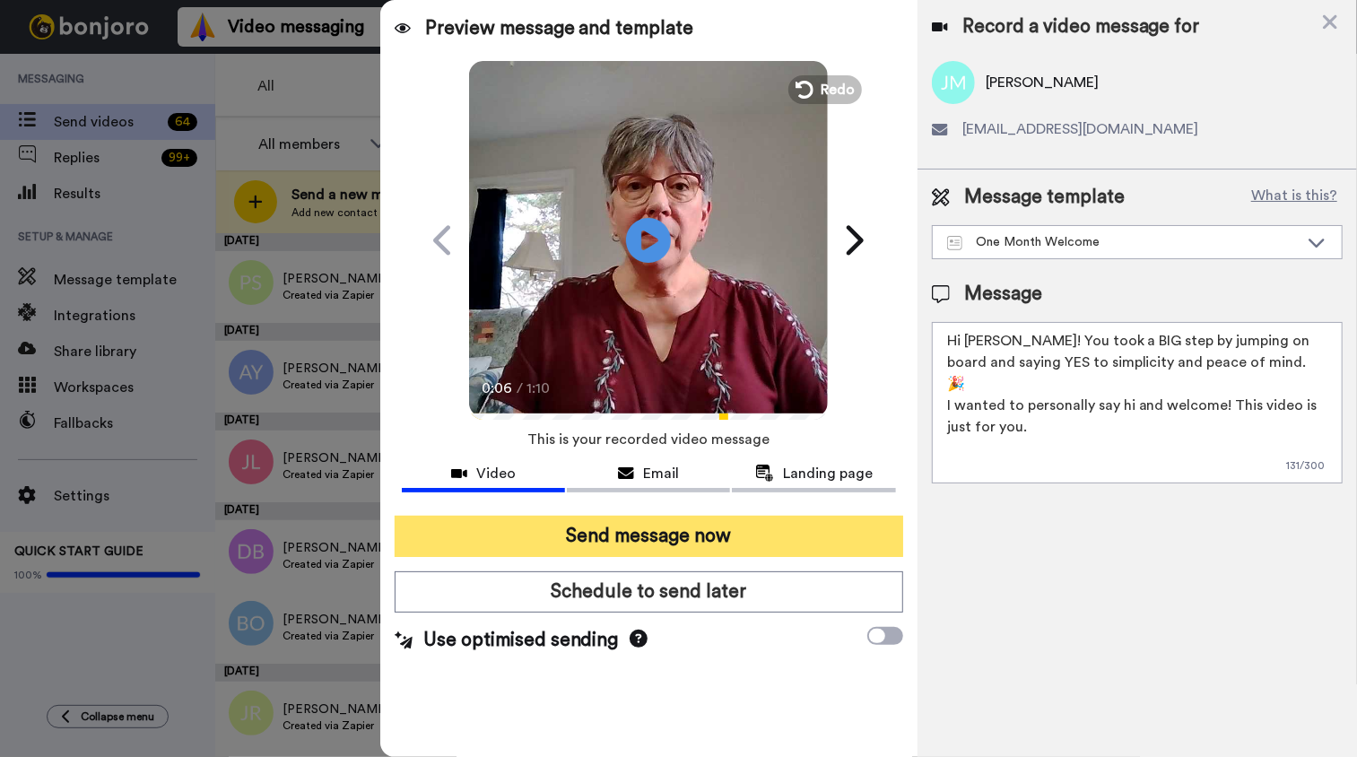
click at [649, 527] on button "Send message now" at bounding box center [649, 536] width 509 height 41
